Goal: Task Accomplishment & Management: Use online tool/utility

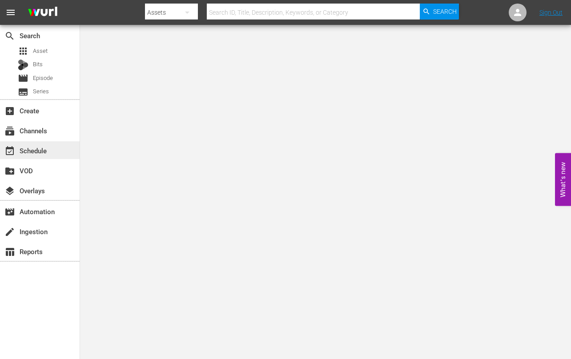
click at [24, 153] on div "event_available Schedule" at bounding box center [25, 149] width 50 height 8
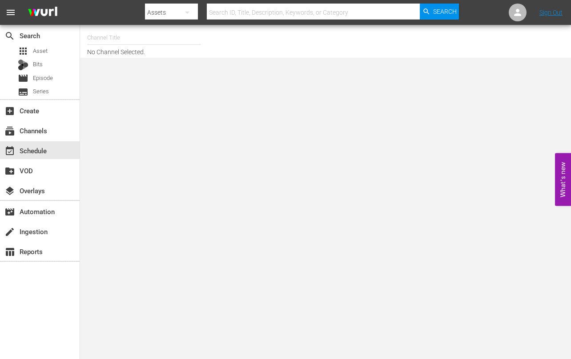
click at [116, 40] on input "text" at bounding box center [144, 37] width 114 height 21
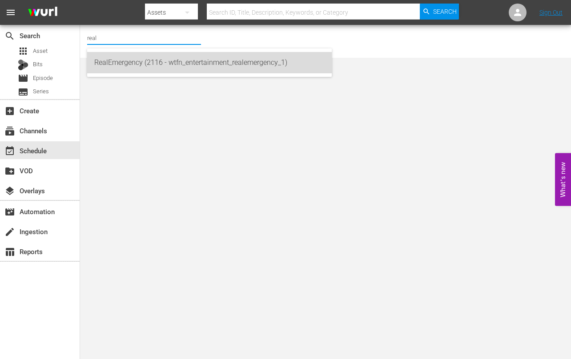
click at [137, 64] on div "RealEmergency (2116 - wtfn_entertainment_realemergency_1)" at bounding box center [209, 62] width 230 height 21
type input "RealEmergency (2116 - wtfn_entertainment_realemergency_1)"
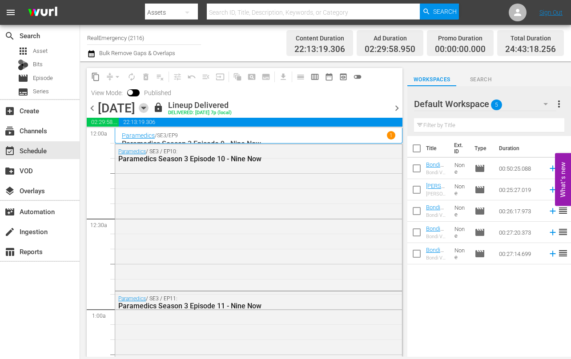
click at [145, 107] on icon "button" at bounding box center [143, 108] width 4 height 2
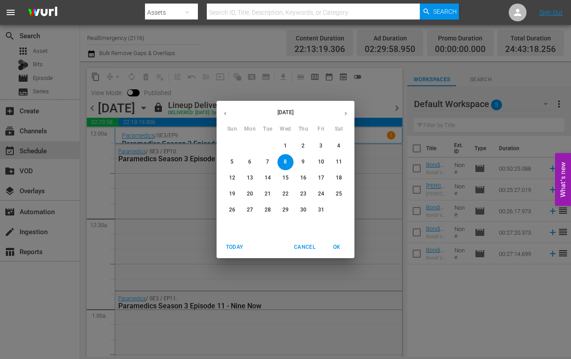
drag, startPoint x: 321, startPoint y: 192, endPoint x: 314, endPoint y: 194, distance: 6.9
click at [321, 192] on p "24" at bounding box center [321, 194] width 6 height 8
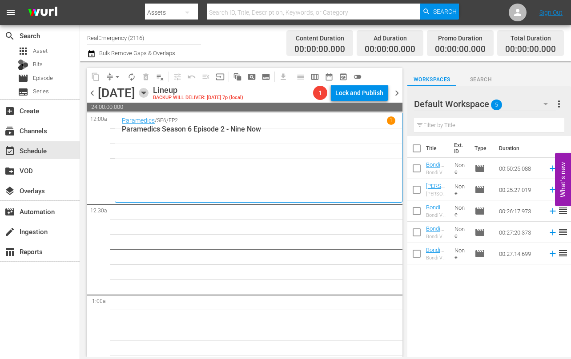
click at [145, 94] on icon "button" at bounding box center [143, 93] width 4 height 2
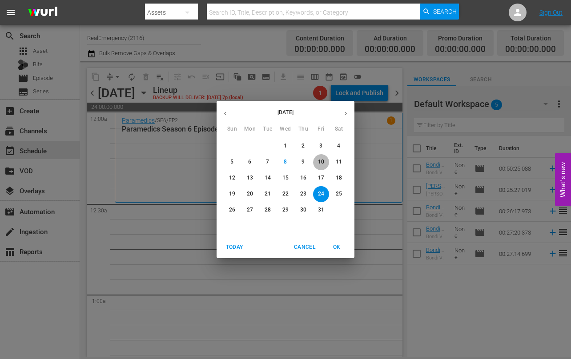
drag, startPoint x: 323, startPoint y: 161, endPoint x: 313, endPoint y: 171, distance: 14.2
click at [323, 161] on p "10" at bounding box center [321, 162] width 6 height 8
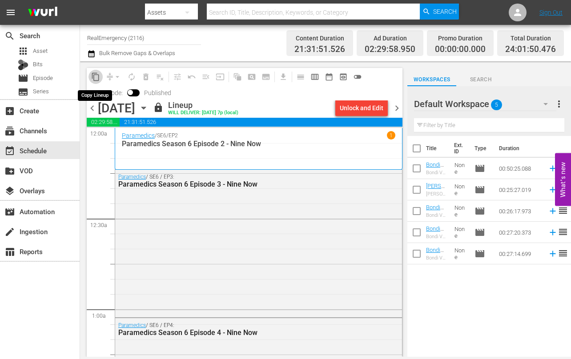
click at [96, 76] on span "content_copy" at bounding box center [95, 76] width 9 height 9
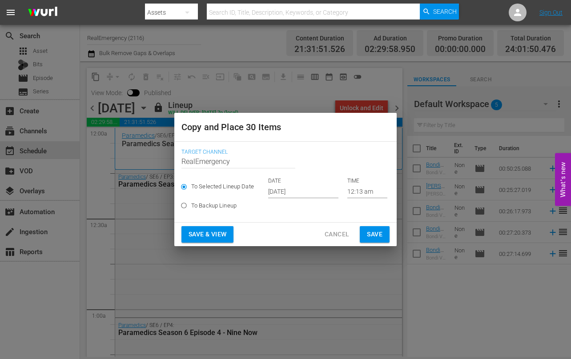
click at [315, 192] on input "[DATE]" at bounding box center [303, 191] width 70 height 13
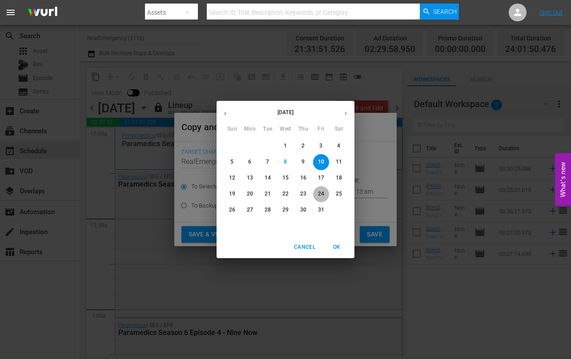
click at [321, 193] on p "24" at bounding box center [321, 194] width 6 height 8
type input "[DATE]"
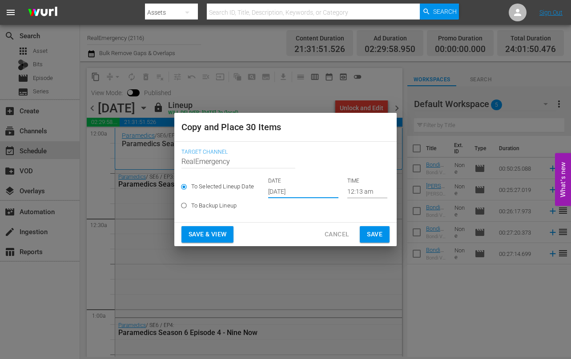
click at [197, 235] on span "Save & View" at bounding box center [208, 234] width 38 height 11
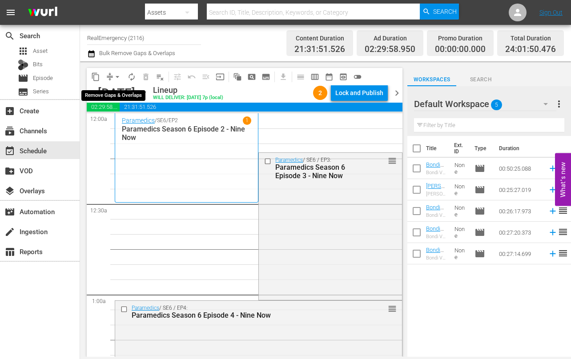
click at [118, 75] on span "arrow_drop_down" at bounding box center [117, 76] width 9 height 9
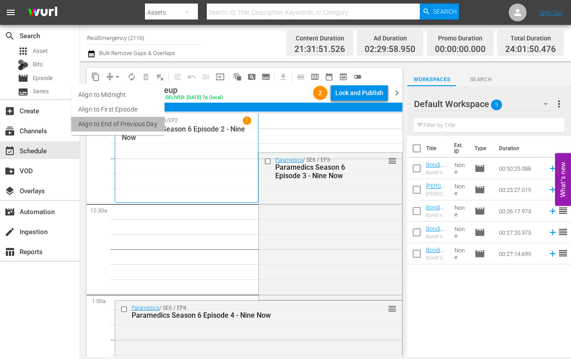
click at [98, 119] on li "Align to End of Previous Day" at bounding box center [117, 124] width 93 height 15
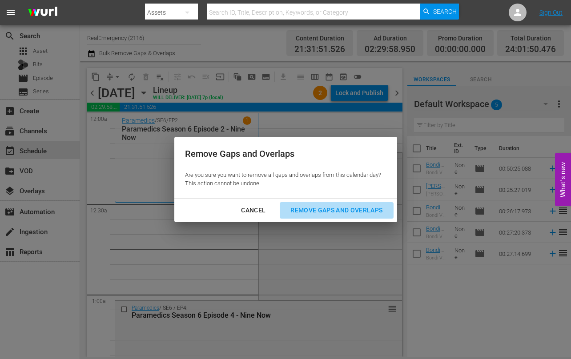
drag, startPoint x: 327, startPoint y: 211, endPoint x: 280, endPoint y: 212, distance: 47.1
click at [326, 211] on div "Remove Gaps and Overlaps" at bounding box center [336, 210] width 106 height 11
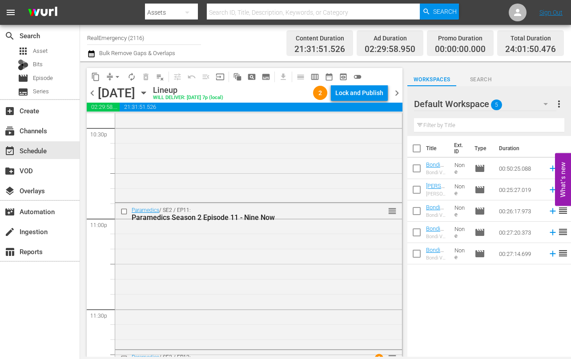
scroll to position [4205, 0]
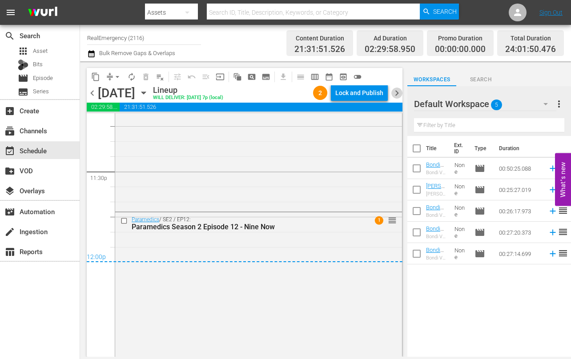
click at [394, 90] on span "chevron_right" at bounding box center [396, 93] width 11 height 11
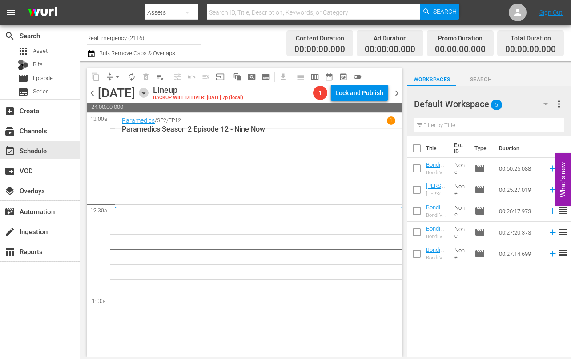
click at [149, 95] on icon "button" at bounding box center [144, 93] width 10 height 10
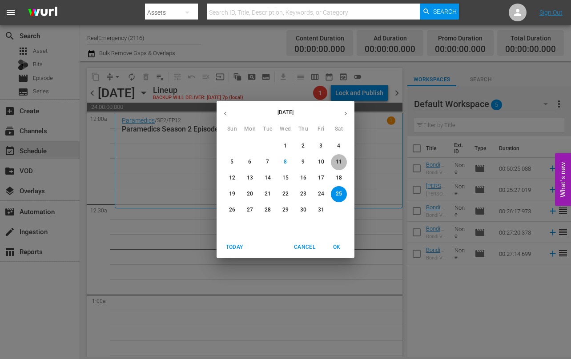
click at [338, 161] on p "11" at bounding box center [339, 162] width 6 height 8
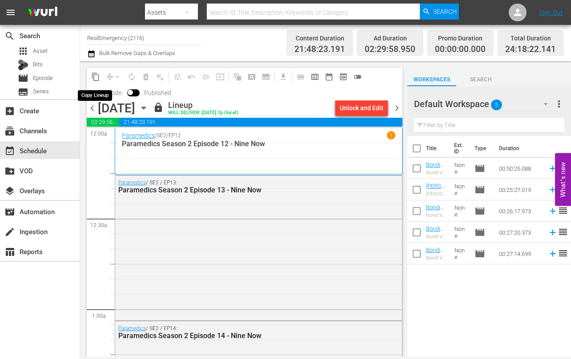
click at [95, 76] on span "content_copy" at bounding box center [95, 76] width 9 height 9
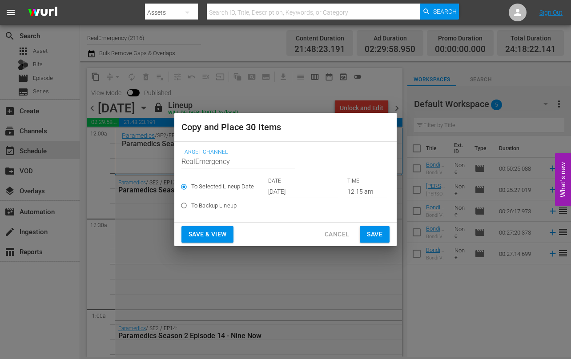
click at [310, 193] on input "[DATE]" at bounding box center [303, 191] width 70 height 13
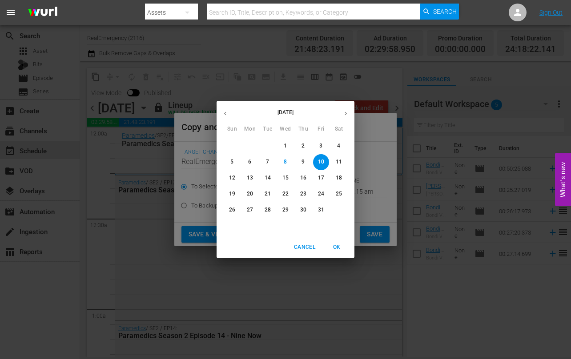
click at [336, 193] on p "25" at bounding box center [339, 194] width 6 height 8
type input "[DATE]"
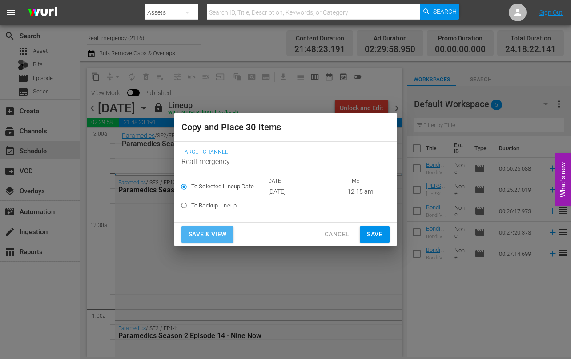
click at [209, 234] on span "Save & View" at bounding box center [208, 234] width 38 height 11
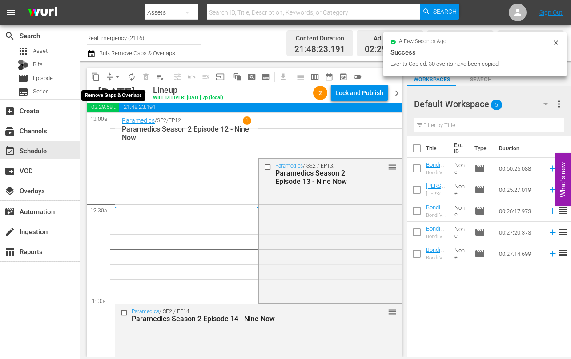
click at [118, 77] on span "arrow_drop_down" at bounding box center [117, 76] width 9 height 9
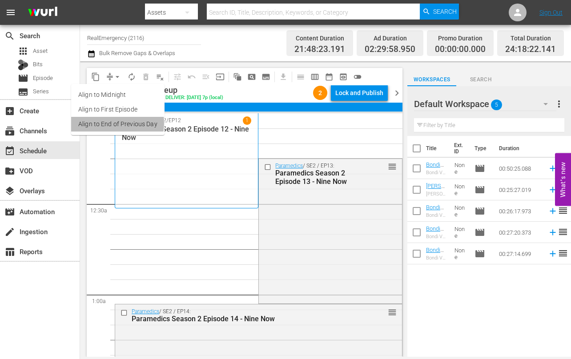
click at [104, 123] on li "Align to End of Previous Day" at bounding box center [117, 124] width 93 height 15
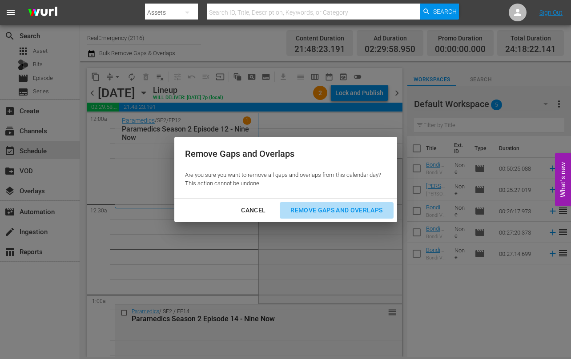
drag, startPoint x: 320, startPoint y: 208, endPoint x: 296, endPoint y: 217, distance: 25.9
click at [320, 208] on div "Remove Gaps and Overlaps" at bounding box center [336, 210] width 106 height 11
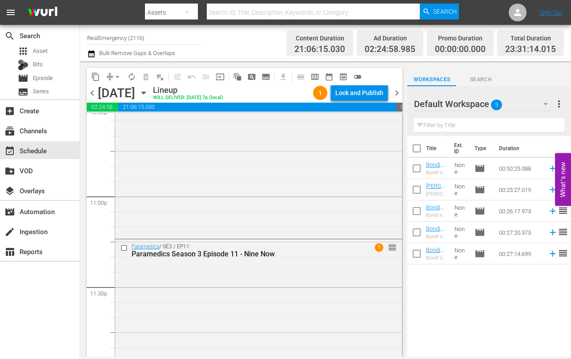
scroll to position [4118, 0]
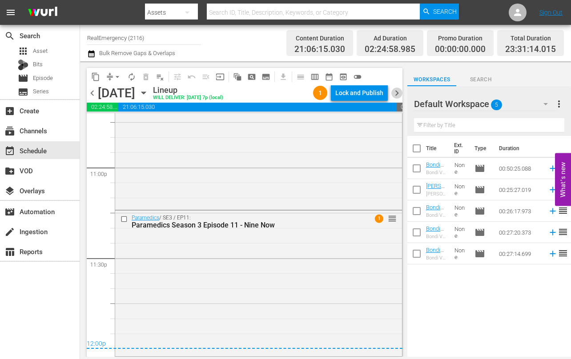
click at [396, 92] on span "chevron_right" at bounding box center [396, 93] width 11 height 11
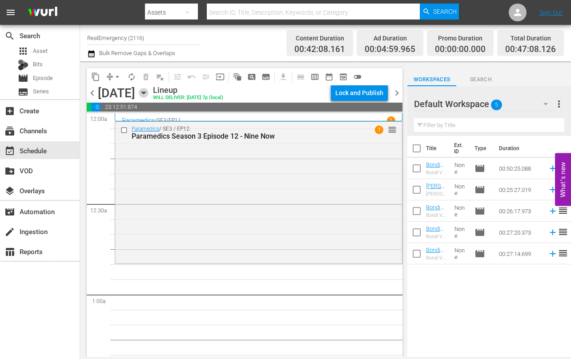
click at [149, 94] on icon "button" at bounding box center [144, 93] width 10 height 10
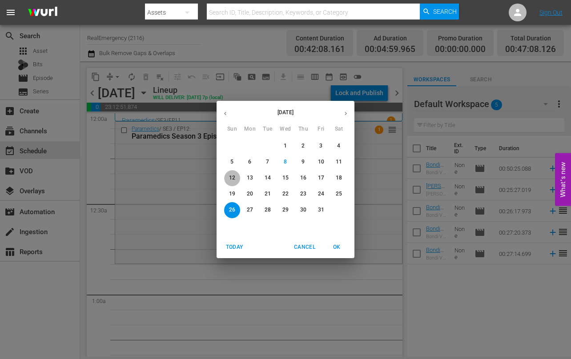
click at [232, 176] on p "12" at bounding box center [232, 178] width 6 height 8
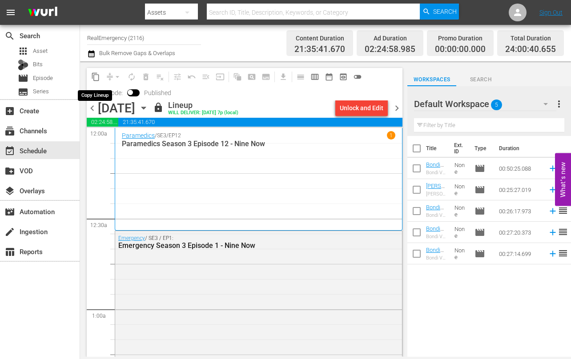
click at [96, 78] on span "content_copy" at bounding box center [95, 76] width 9 height 9
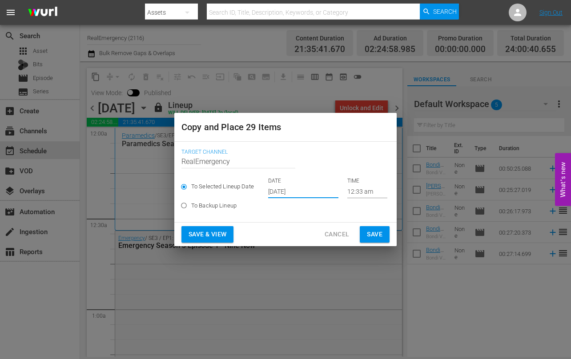
click at [309, 192] on input "[DATE]" at bounding box center [303, 191] width 70 height 13
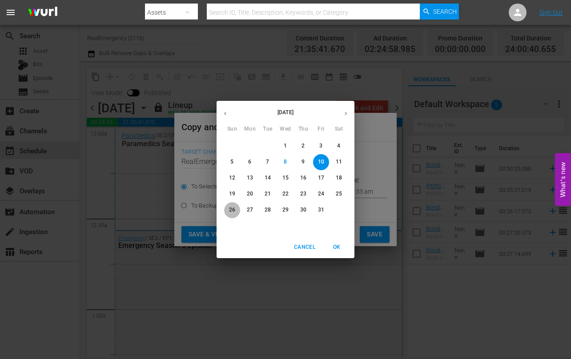
click at [232, 210] on p "26" at bounding box center [232, 210] width 6 height 8
type input "[DATE]"
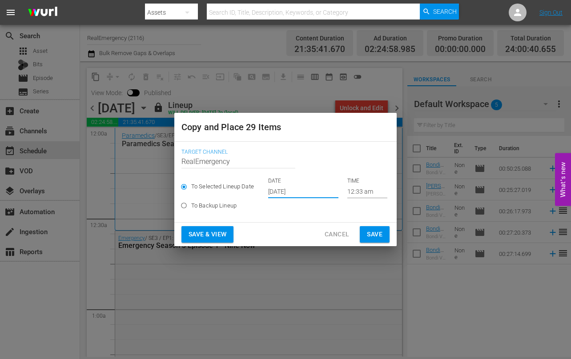
click at [199, 231] on span "Save & View" at bounding box center [208, 234] width 38 height 11
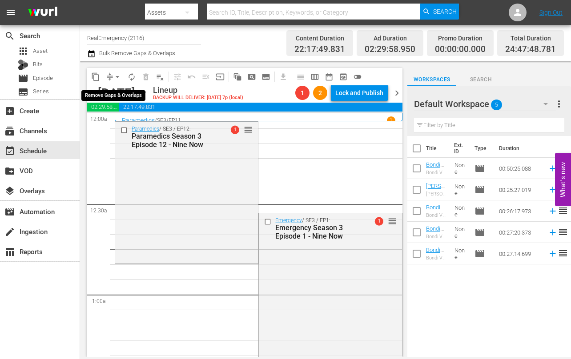
click at [118, 76] on span "arrow_drop_down" at bounding box center [117, 76] width 9 height 9
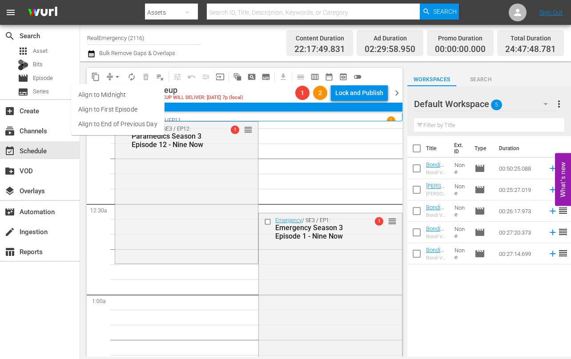
click at [101, 112] on li "Align to First Episode" at bounding box center [117, 109] width 93 height 15
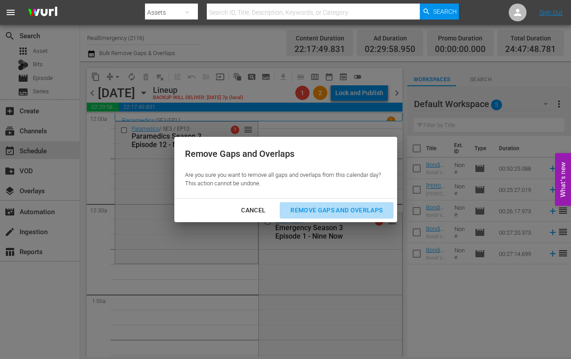
drag, startPoint x: 336, startPoint y: 208, endPoint x: 269, endPoint y: 205, distance: 67.7
click at [336, 208] on div "Remove Gaps and Overlaps" at bounding box center [336, 210] width 106 height 11
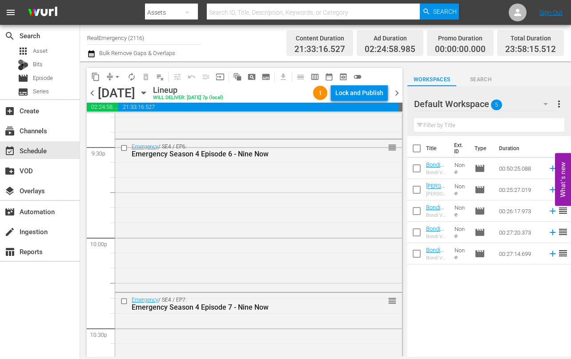
scroll to position [4113, 0]
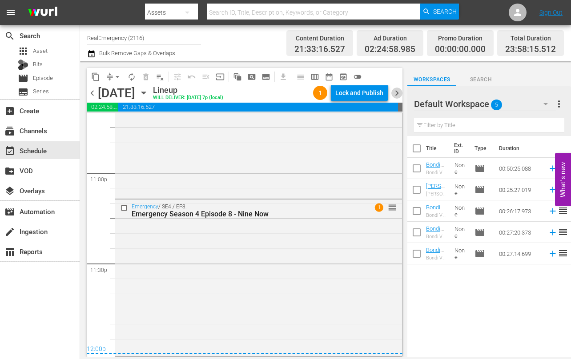
click at [397, 93] on span "chevron_right" at bounding box center [396, 93] width 11 height 11
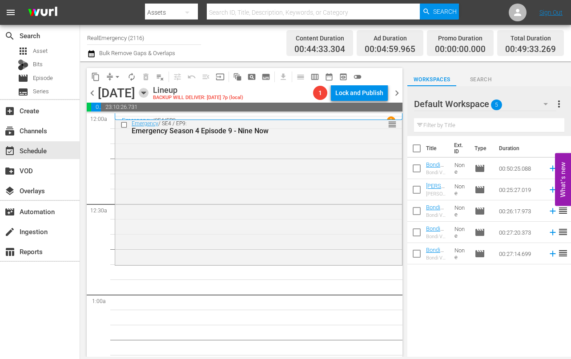
click at [145, 93] on icon "button" at bounding box center [143, 93] width 4 height 2
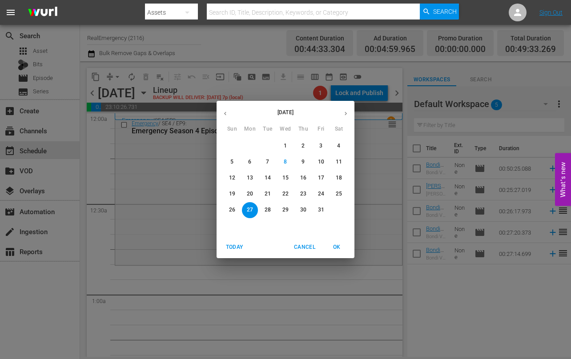
drag, startPoint x: 249, startPoint y: 178, endPoint x: 240, endPoint y: 183, distance: 11.1
click at [249, 178] on p "13" at bounding box center [250, 178] width 6 height 8
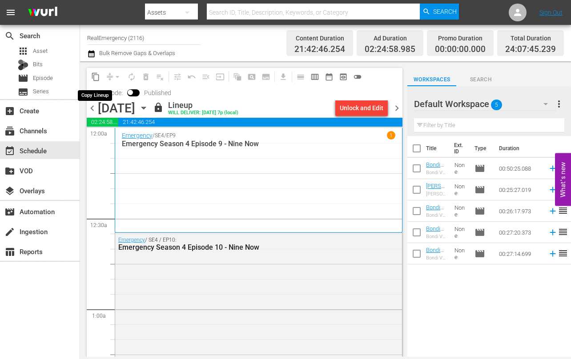
click at [95, 77] on span "content_copy" at bounding box center [95, 76] width 9 height 9
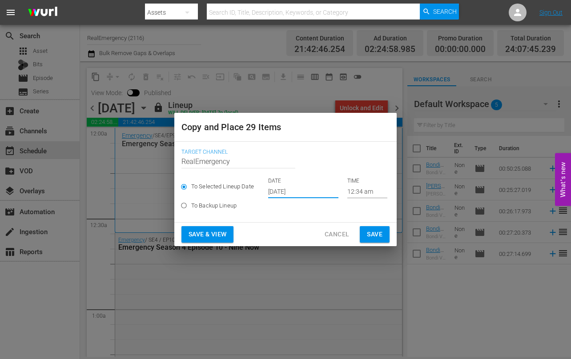
click at [313, 191] on input "[DATE]" at bounding box center [303, 191] width 70 height 13
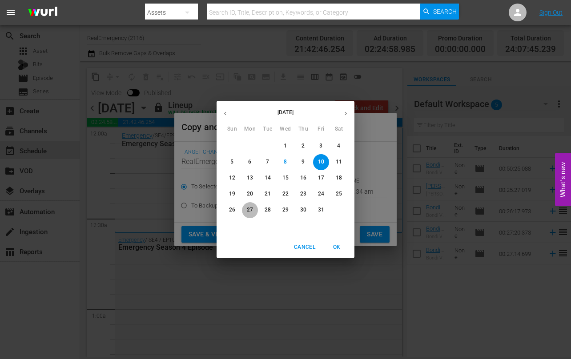
drag, startPoint x: 245, startPoint y: 209, endPoint x: 248, endPoint y: 223, distance: 14.0
click at [246, 209] on span "27" at bounding box center [250, 210] width 16 height 8
type input "[DATE]"
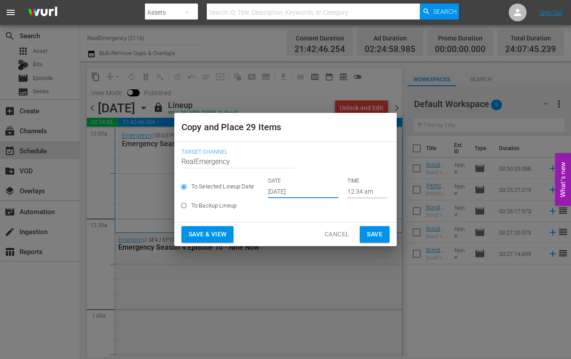
click at [199, 236] on span "Save & View" at bounding box center [208, 234] width 38 height 11
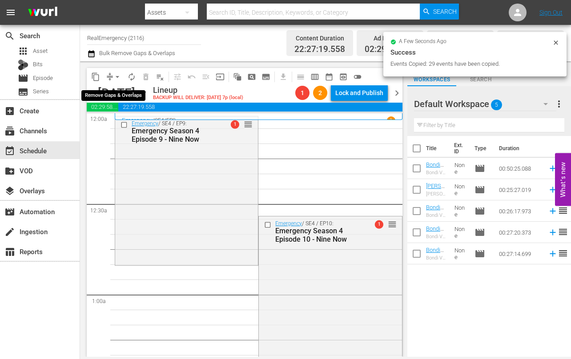
click at [116, 76] on span "arrow_drop_down" at bounding box center [117, 76] width 9 height 9
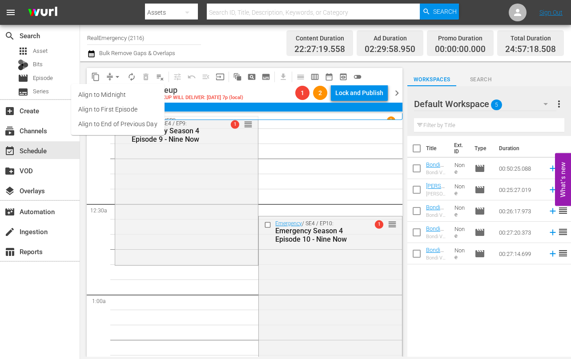
drag, startPoint x: 97, startPoint y: 121, endPoint x: 99, endPoint y: 109, distance: 12.6
click at [99, 109] on ul "Align to Midnight Align to First Episode Align to End of Previous Day" at bounding box center [117, 109] width 93 height 51
click at [99, 109] on li "Align to First Episode" at bounding box center [117, 109] width 93 height 15
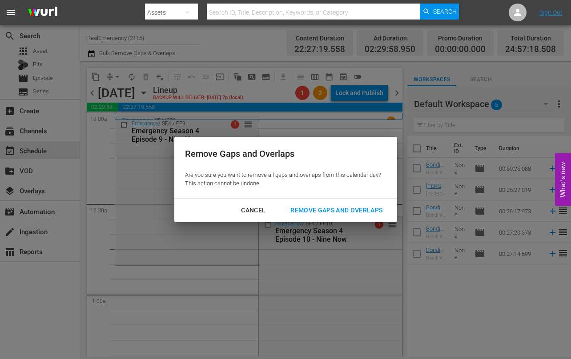
click at [332, 206] on div "Remove Gaps and Overlaps" at bounding box center [336, 210] width 106 height 11
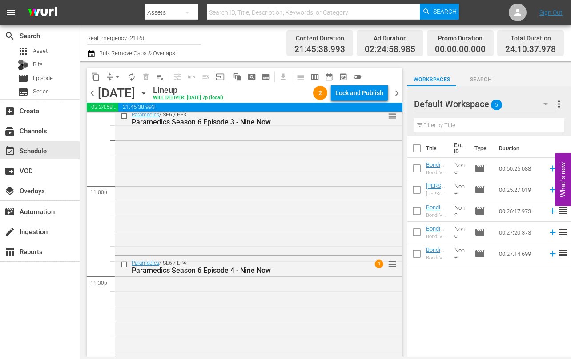
scroll to position [4145, 0]
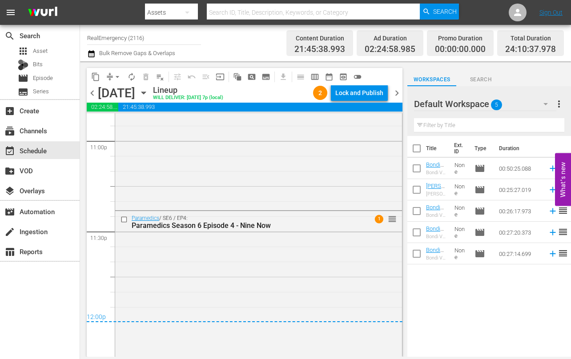
click at [397, 91] on span "chevron_right" at bounding box center [396, 93] width 11 height 11
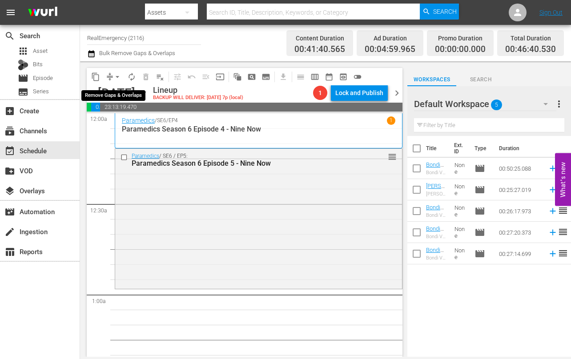
click at [120, 76] on span "arrow_drop_down" at bounding box center [117, 76] width 9 height 9
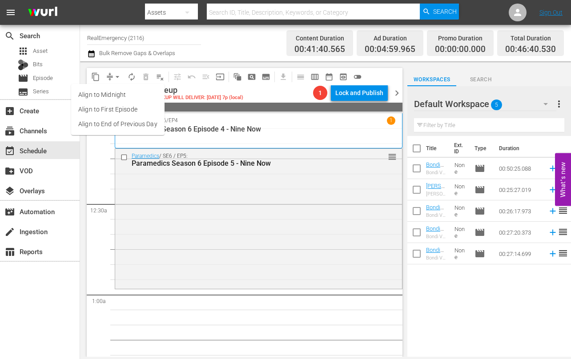
drag, startPoint x: 291, startPoint y: 160, endPoint x: 277, endPoint y: 146, distance: 20.1
click at [291, 160] on div "Paramedics Season 6 Episode 5 - Nine Now" at bounding box center [244, 163] width 224 height 8
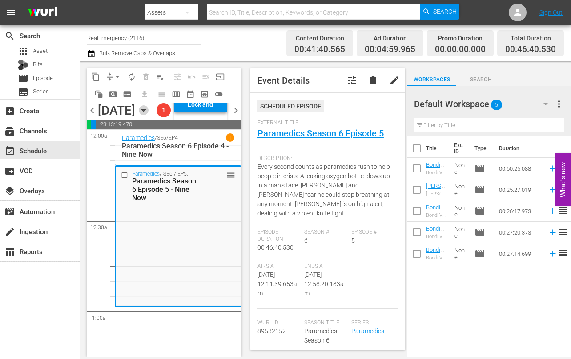
click at [149, 115] on icon "button" at bounding box center [144, 110] width 10 height 10
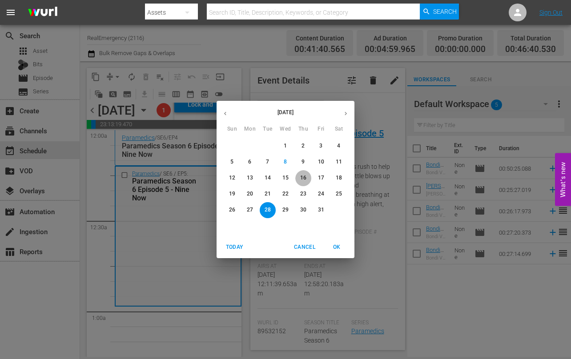
drag, startPoint x: 301, startPoint y: 179, endPoint x: 296, endPoint y: 182, distance: 6.6
click at [301, 179] on p "16" at bounding box center [303, 178] width 6 height 8
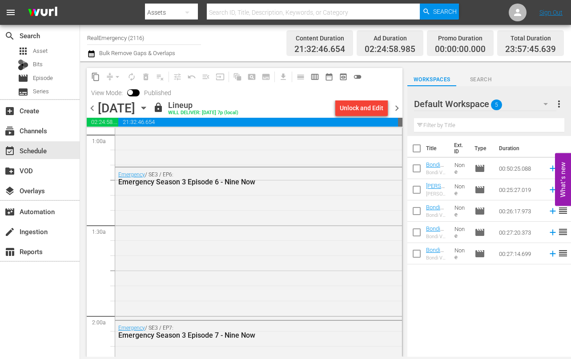
scroll to position [185, 0]
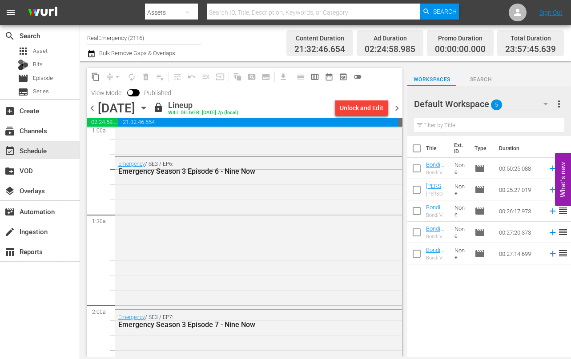
click at [160, 194] on div "Emergency / SE3 / EP6: Emergency Season 3 Episode 6 - Nine Now" at bounding box center [258, 232] width 287 height 151
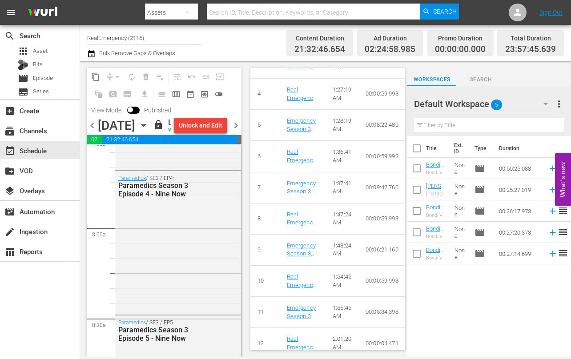
scroll to position [1394, 0]
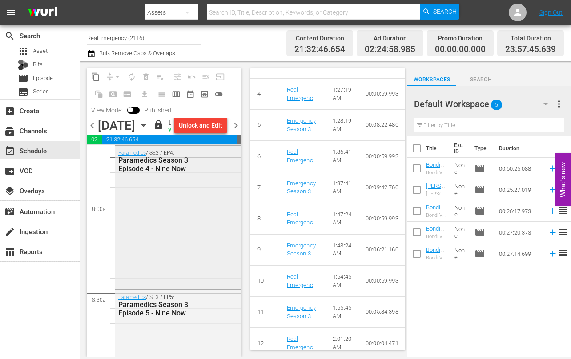
click at [182, 268] on div "Paramedics / SE3 / EP4: Paramedics Season 3 Episode 4 - Nine Now" at bounding box center [178, 216] width 126 height 141
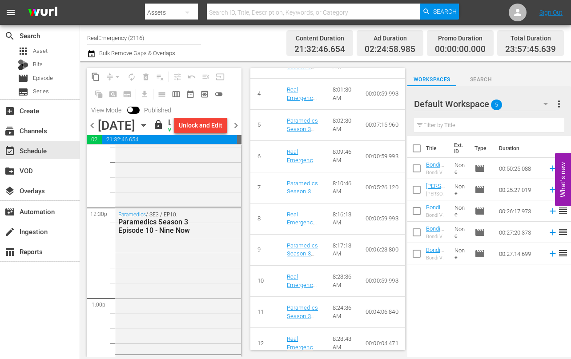
scroll to position [2209, 0]
click at [169, 253] on div "Paramedics / SE3 / EP10: Paramedics Season 3 Episode 10 - Nine Now" at bounding box center [178, 276] width 126 height 145
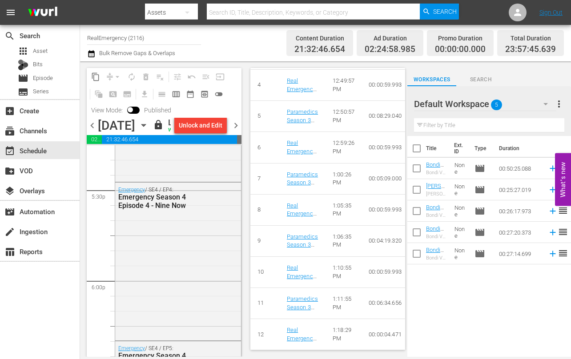
scroll to position [3134, 0]
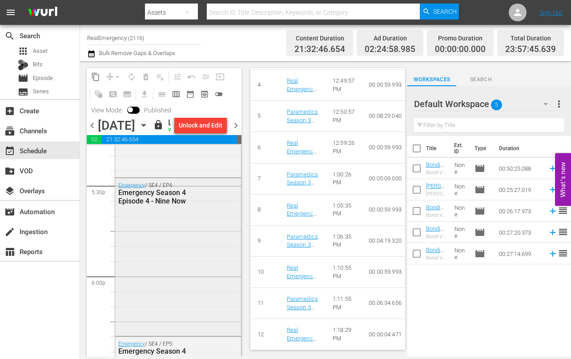
click at [169, 276] on div "Emergency / SE4 / EP4: Emergency Season 4 Episode 4 - Nine Now" at bounding box center [178, 256] width 126 height 157
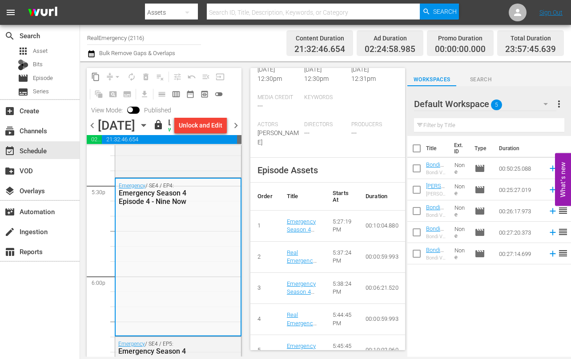
scroll to position [505, 0]
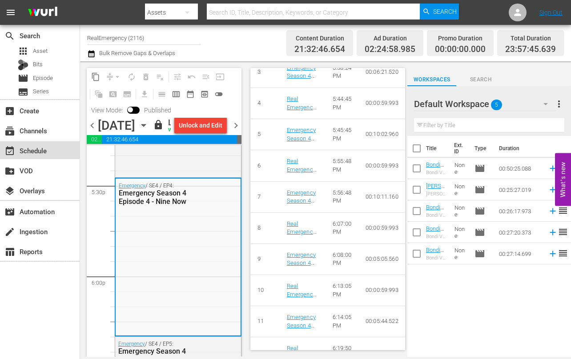
click at [36, 153] on div "event_available Schedule" at bounding box center [25, 149] width 50 height 8
click at [237, 131] on span "chevron_right" at bounding box center [235, 125] width 11 height 11
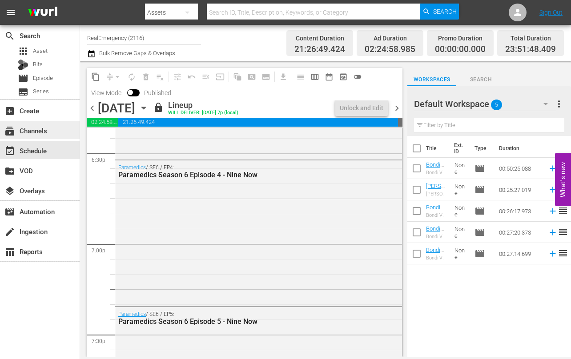
scroll to position [3134, 0]
